Goal: Answer question/provide support: Answer question/provide support

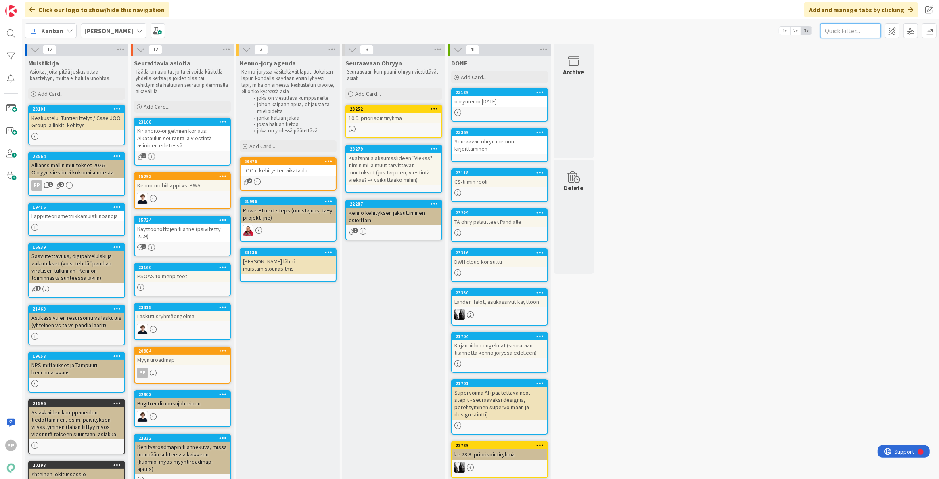
click at [516, 26] on input "text" at bounding box center [851, 30] width 61 height 15
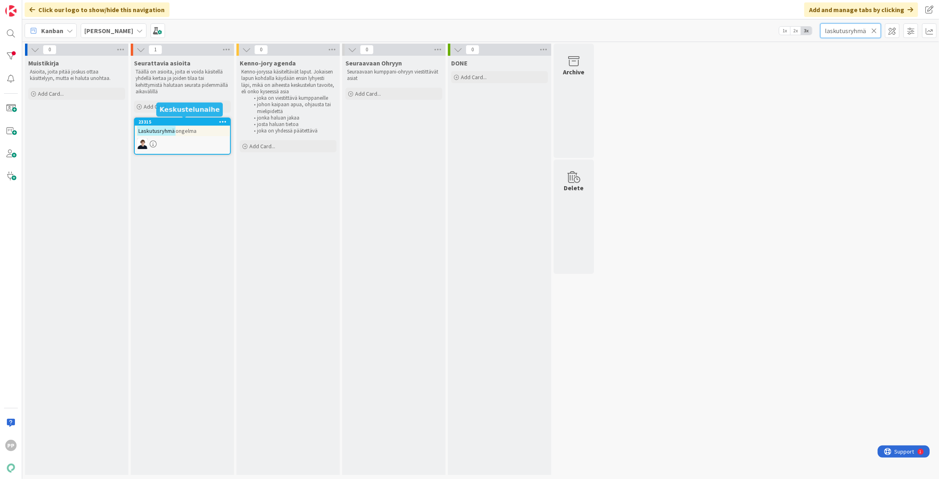
type input "laskutusryhmä"
click at [193, 129] on span "ongelma" at bounding box center [186, 130] width 21 height 7
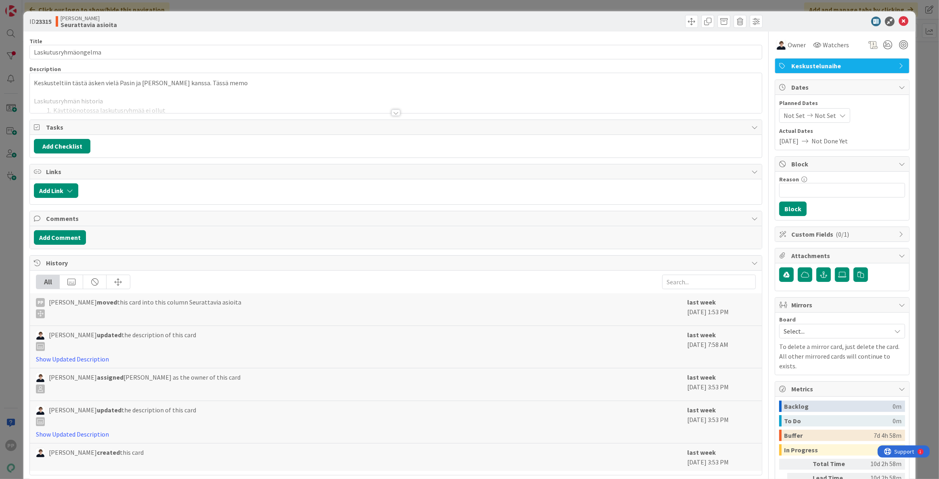
click at [233, 101] on div at bounding box center [396, 102] width 732 height 21
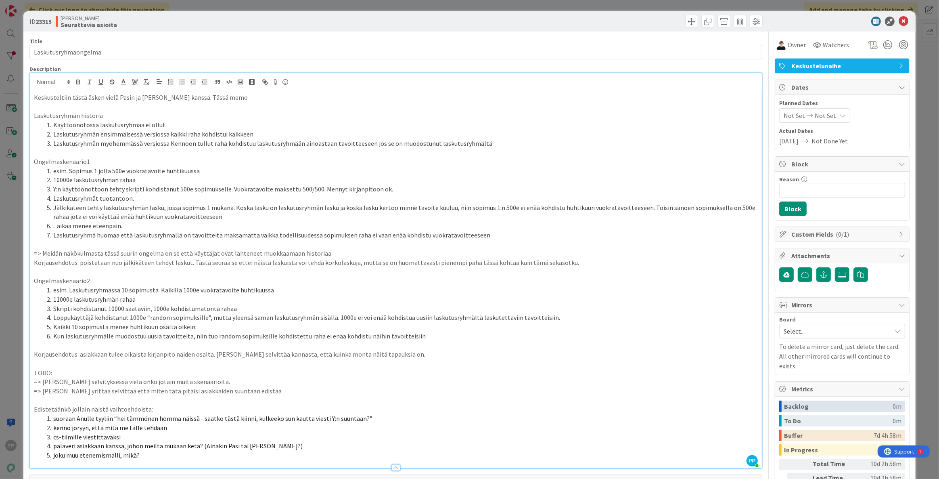
click at [153, 286] on li "Skripti kohdistanut 10000 saataviin, 1000e kohdistumatonta rahaa" at bounding box center [401, 308] width 714 height 9
click at [149, 286] on li "Loppukäyttäjä kohdistanut 1000e “random sopimuksille”, mutta yleensä saman lask…" at bounding box center [401, 317] width 714 height 9
click at [144, 286] on li "Loppukäyttäjä kohdistanut 1000e “random sopimuksille”, mutta yleensä saman lask…" at bounding box center [401, 317] width 714 height 9
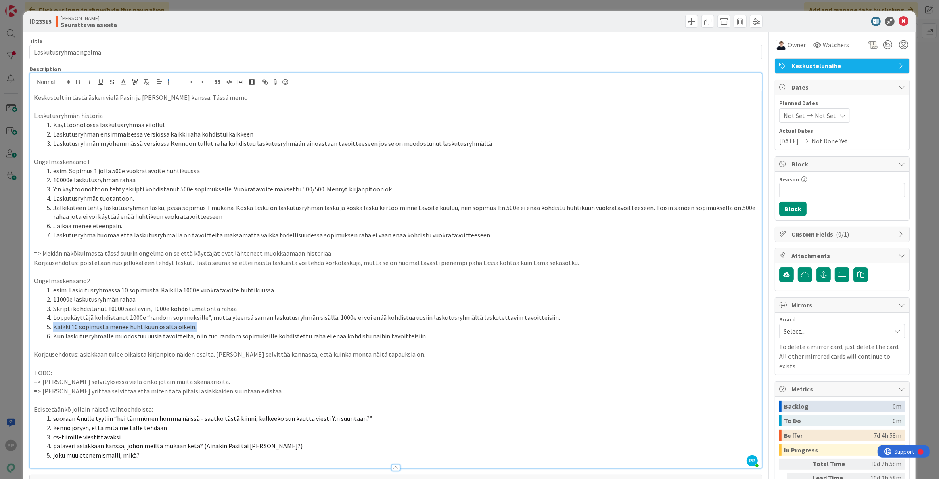
drag, startPoint x: 201, startPoint y: 325, endPoint x: 48, endPoint y: 326, distance: 153.4
click at [48, 286] on li "Kaikki 10 sopimusta menee huhtikuun osalta oikein." at bounding box center [401, 326] width 714 height 9
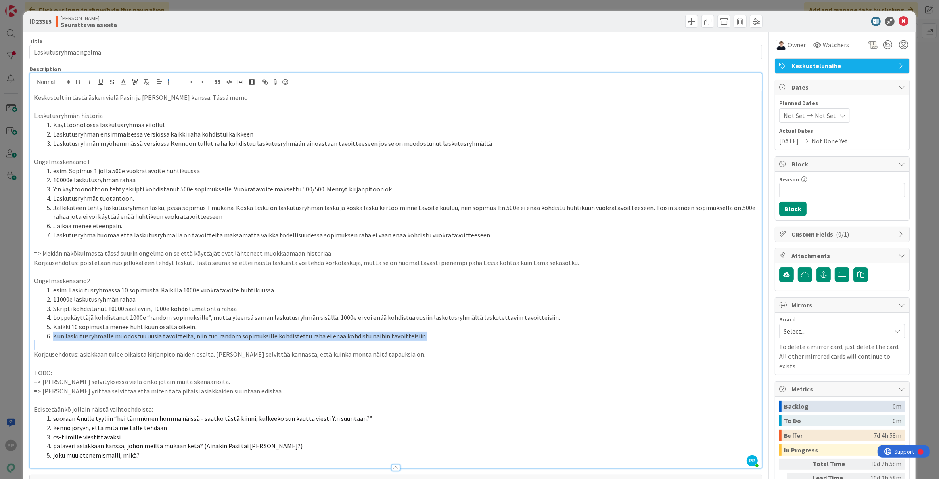
drag, startPoint x: 48, startPoint y: 338, endPoint x: 439, endPoint y: 340, distance: 391.1
click at [439, 286] on div "Keskusteltiin tästä äsken vielä Pasin ja [PERSON_NAME] kanssa. Tässä memo Lasku…" at bounding box center [396, 279] width 732 height 377
click at [439, 286] on p at bounding box center [396, 344] width 724 height 9
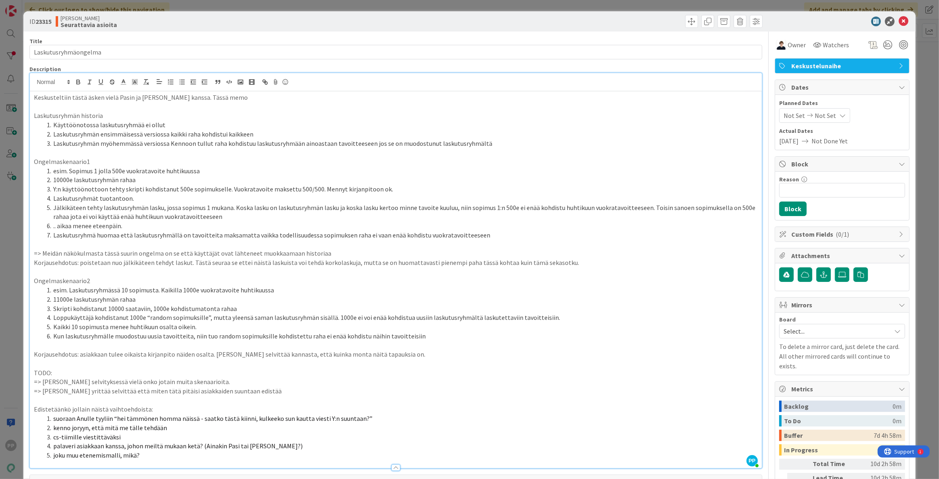
click at [410, 286] on li "esim. Laskutusryhmässä 10 sopimusta. Kaikilla 1000e vuokratavoite huhtikuussa" at bounding box center [401, 289] width 714 height 9
